Goal: Task Accomplishment & Management: Use online tool/utility

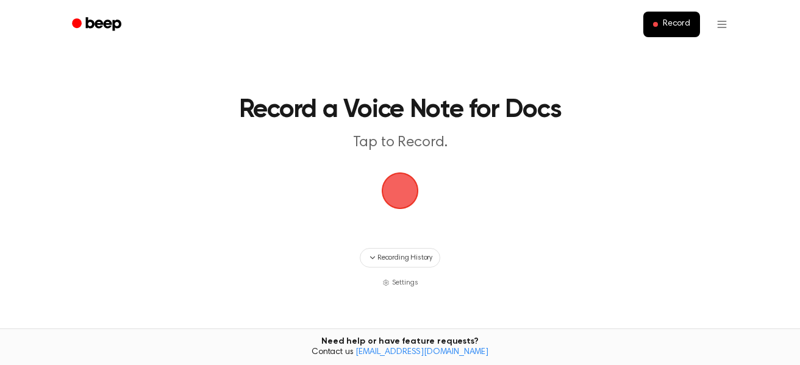
click at [401, 201] on span "button" at bounding box center [400, 191] width 34 height 34
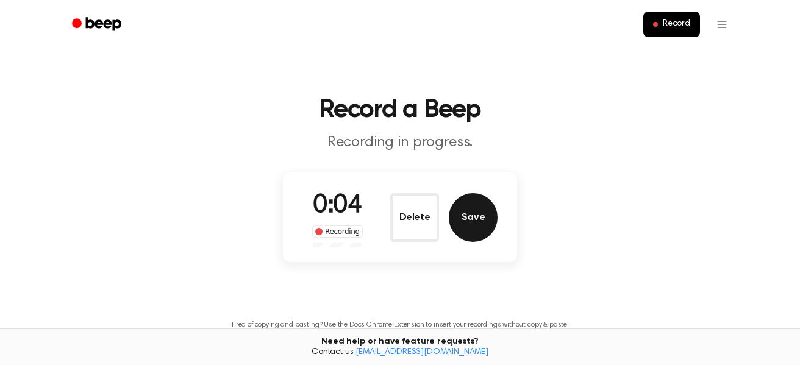
click at [455, 209] on button "Save" at bounding box center [473, 217] width 49 height 49
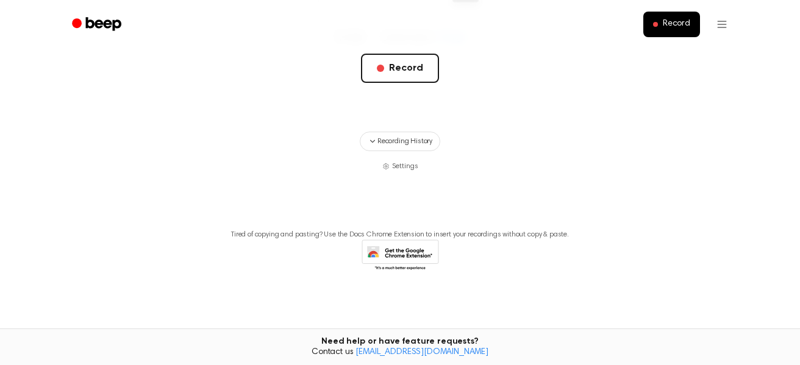
scroll to position [270, 0]
click at [417, 145] on span "Recording History" at bounding box center [405, 140] width 55 height 11
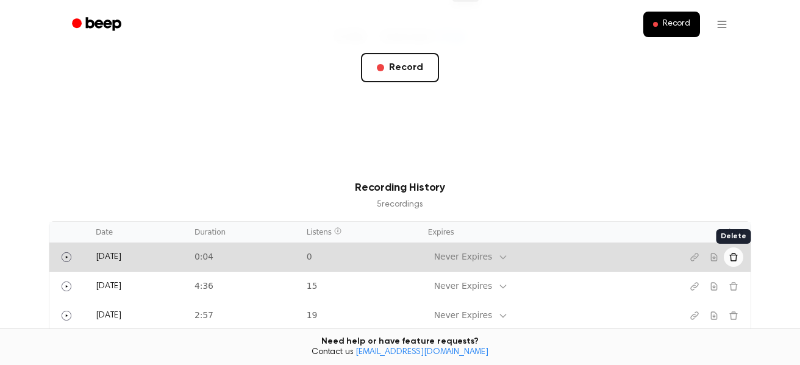
click at [736, 257] on icon "Delete recording" at bounding box center [734, 257] width 8 height 8
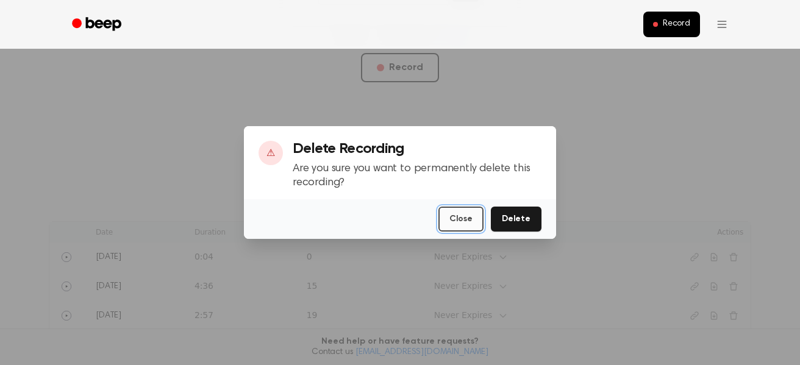
click at [478, 223] on button "Close" at bounding box center [461, 219] width 45 height 25
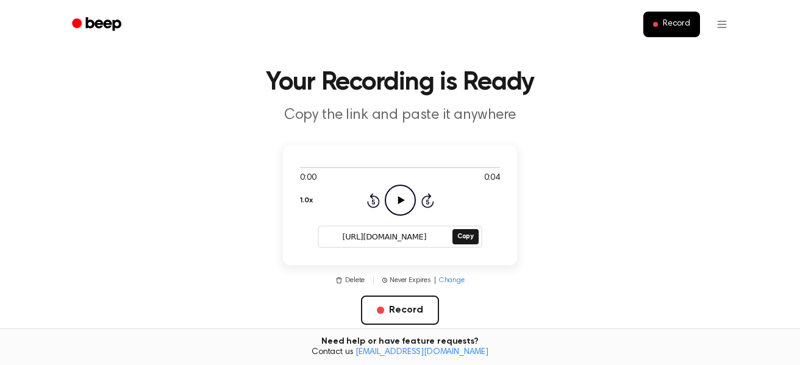
scroll to position [26, 0]
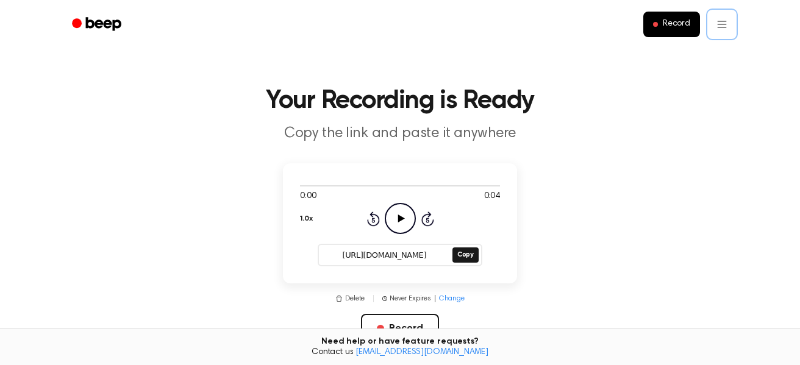
scroll to position [0, 0]
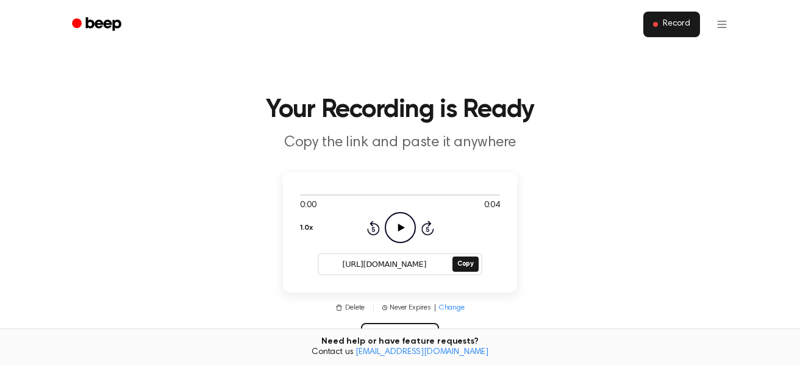
click at [673, 31] on button "Record" at bounding box center [672, 25] width 57 height 26
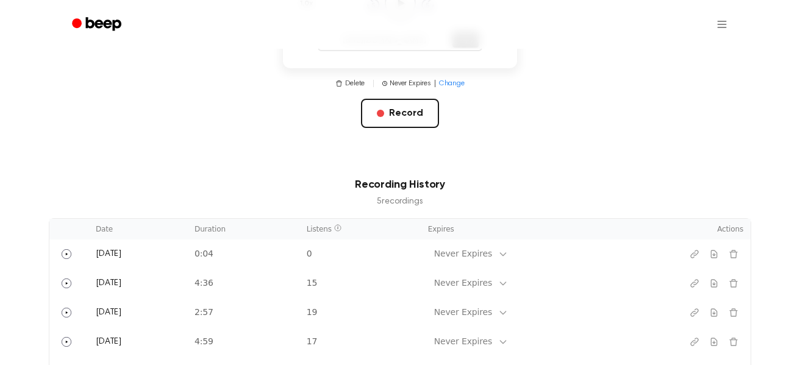
scroll to position [244, 0]
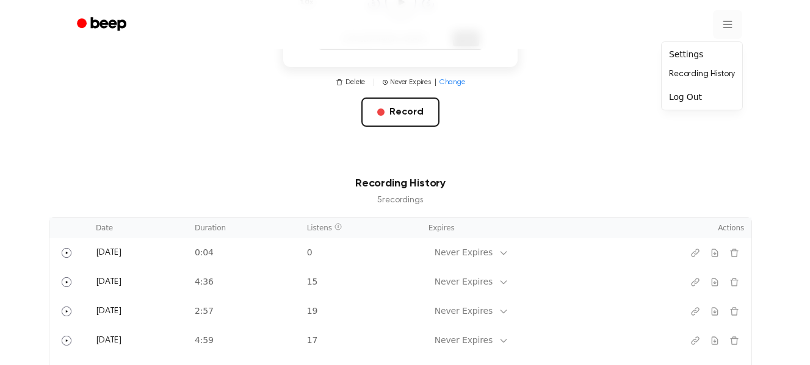
click at [728, 27] on html "Your Recording is Ready Click the button to copy your recording. 0:00 0:04 1.0x…" at bounding box center [405, 226] width 810 height 940
click at [698, 57] on div "Settings" at bounding box center [702, 55] width 76 height 20
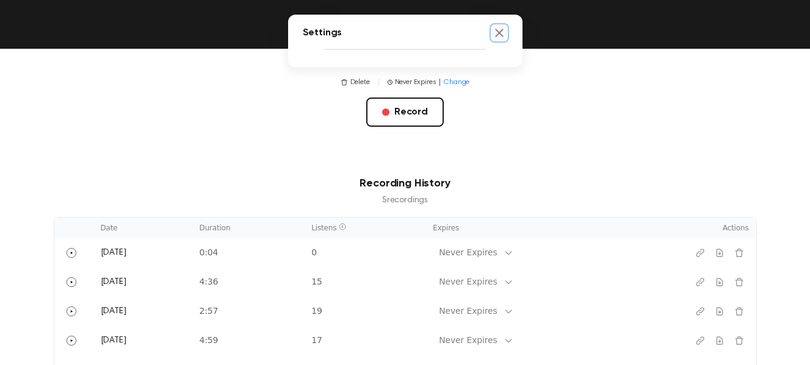
click at [495, 34] on icon "Close settings" at bounding box center [499, 33] width 8 height 8
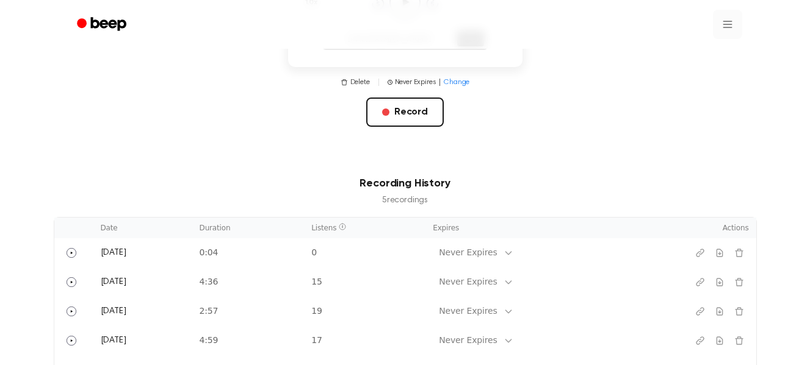
click at [722, 21] on html "Your Recording is Ready Click the button to copy your recording. 0:00 0:04 1.0x…" at bounding box center [405, 226] width 810 height 940
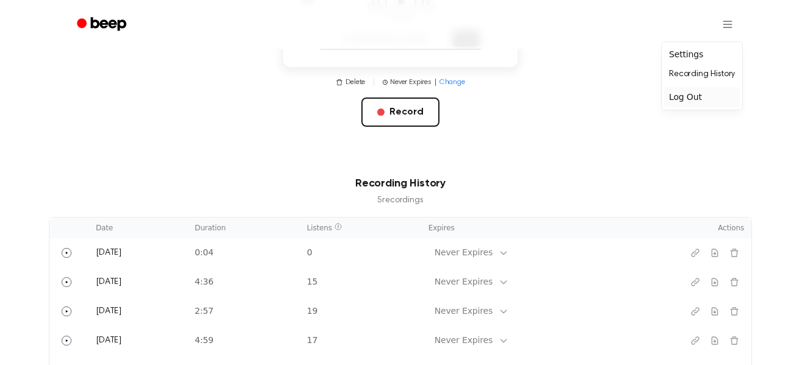
click at [714, 101] on div "Log Out" at bounding box center [702, 97] width 76 height 20
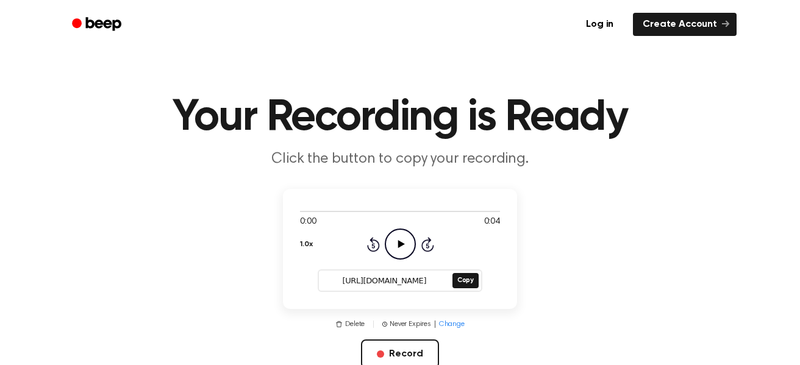
scroll to position [0, 0]
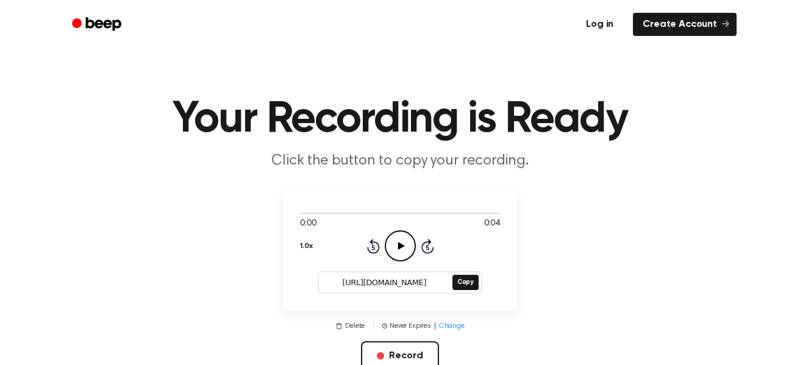
click at [610, 23] on link "Log in" at bounding box center [600, 24] width 52 height 28
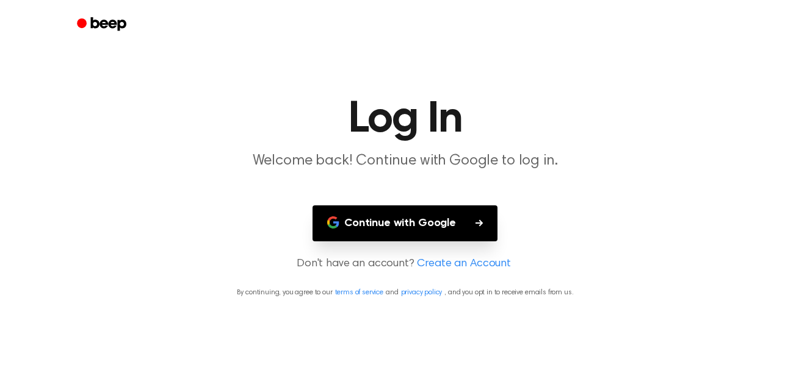
click at [442, 229] on button "Continue with Google" at bounding box center [404, 224] width 185 height 36
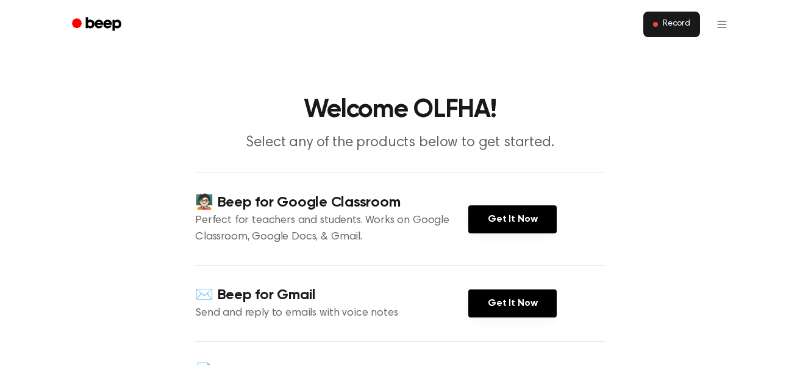
click at [673, 22] on span "Record" at bounding box center [676, 24] width 27 height 11
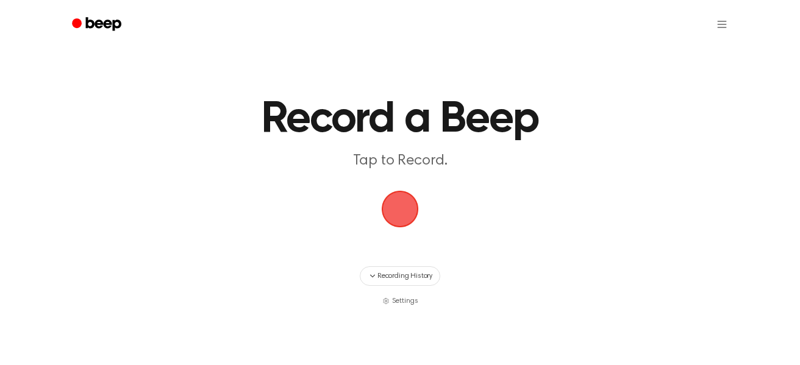
click at [406, 219] on span "button" at bounding box center [400, 209] width 37 height 37
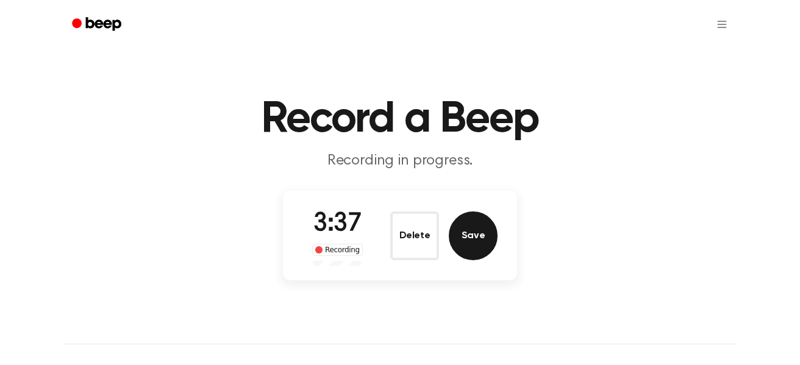
click at [480, 241] on button "Save" at bounding box center [473, 236] width 49 height 49
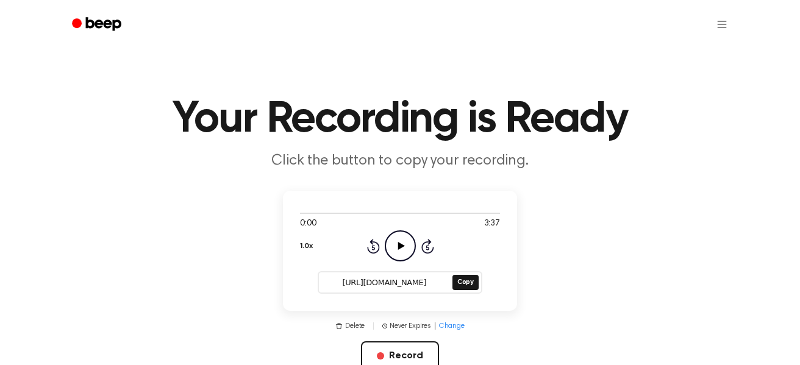
drag, startPoint x: 336, startPoint y: 282, endPoint x: 441, endPoint y: 281, distance: 104.9
click at [441, 281] on input "[URL][DOMAIN_NAME]" at bounding box center [384, 283] width 131 height 17
click at [470, 284] on button "Copy" at bounding box center [466, 282] width 26 height 15
